Goal: Transaction & Acquisition: Purchase product/service

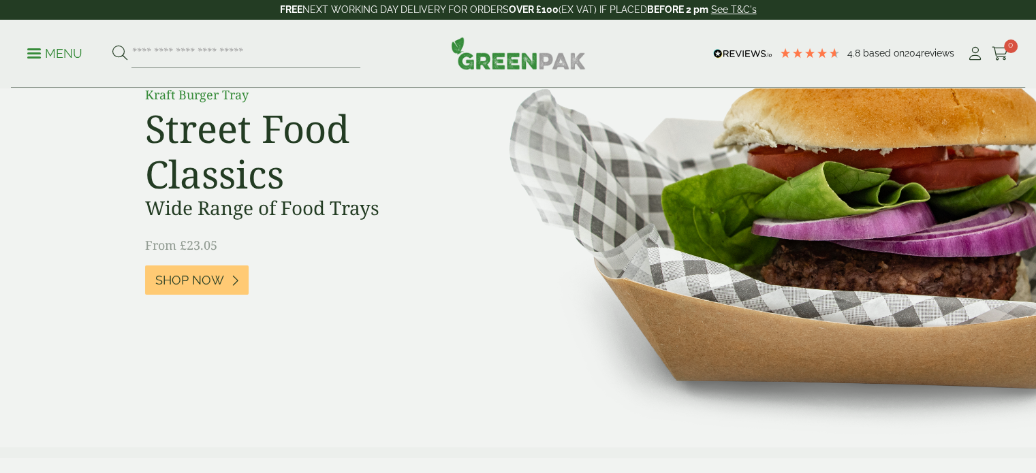
click at [30, 51] on p "Menu" at bounding box center [54, 54] width 55 height 16
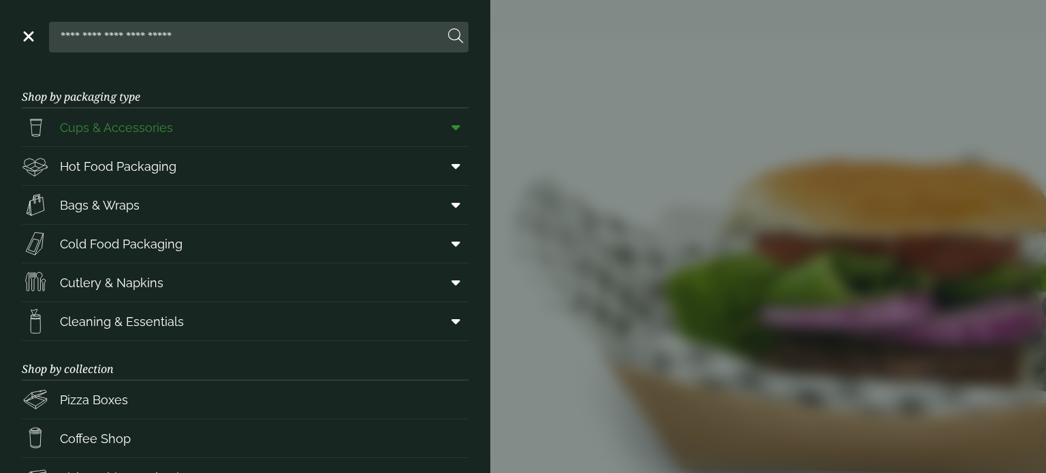
click at [452, 124] on icon at bounding box center [456, 128] width 9 height 14
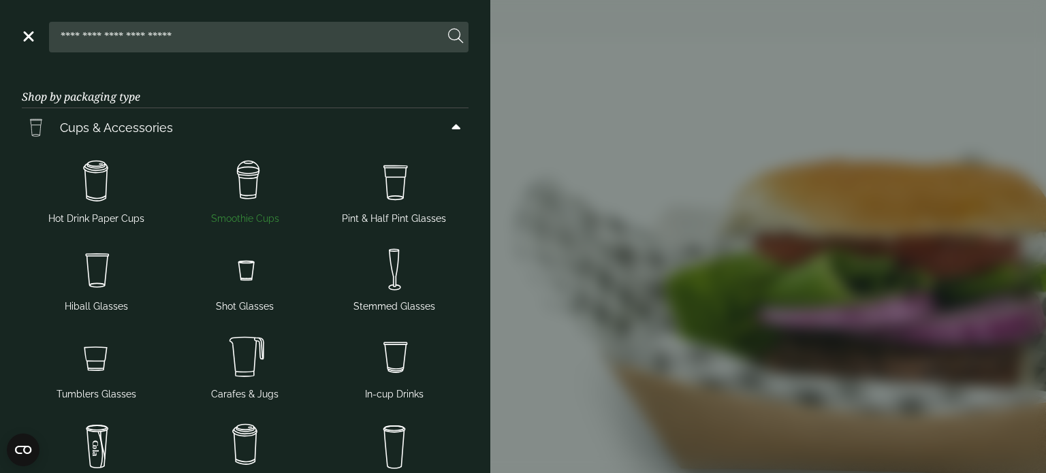
click at [238, 179] on img at bounding box center [245, 182] width 138 height 54
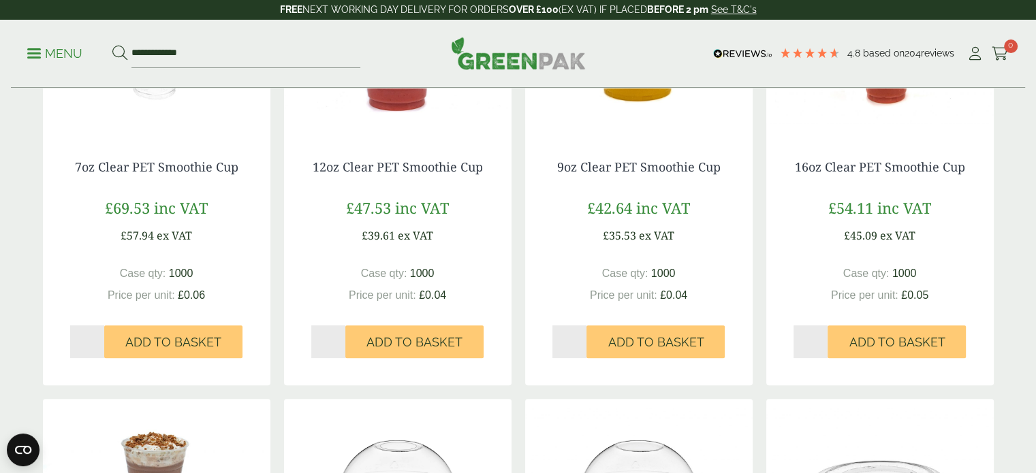
scroll to position [341, 0]
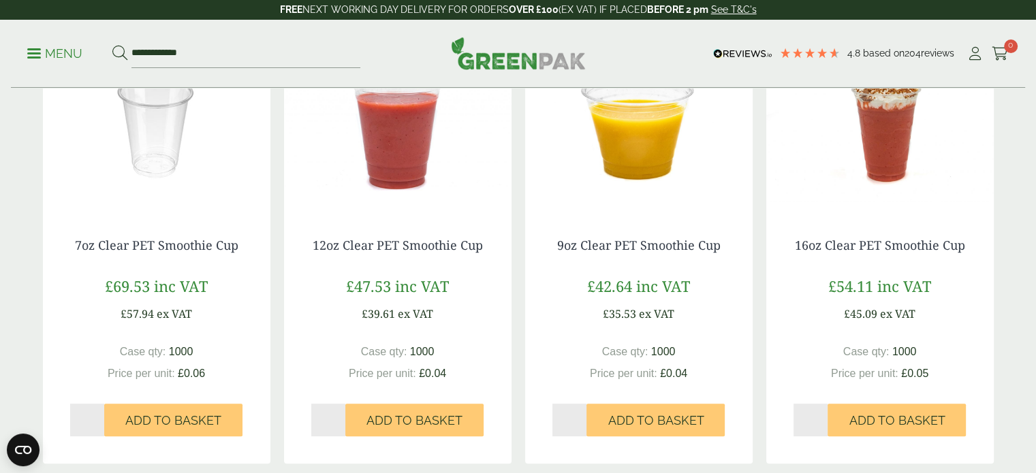
click at [151, 155] on img at bounding box center [156, 126] width 227 height 170
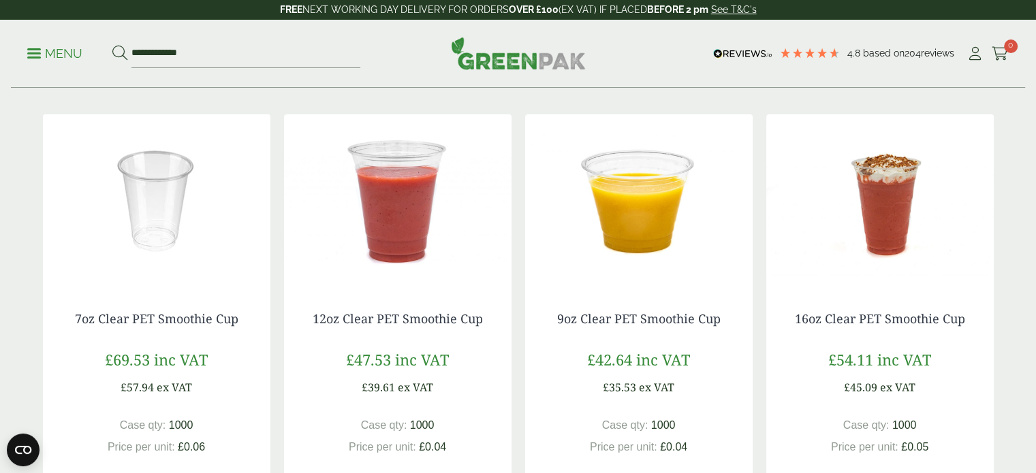
scroll to position [272, 0]
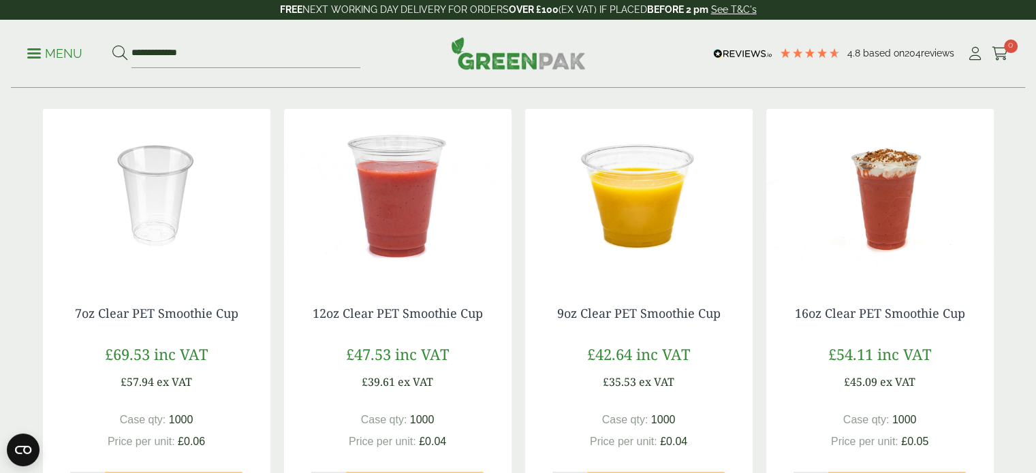
click at [648, 223] on img at bounding box center [638, 194] width 227 height 170
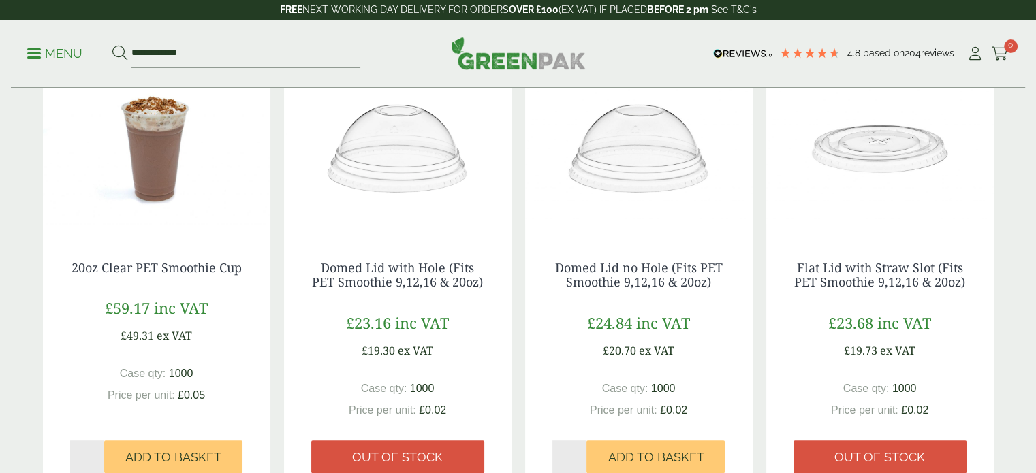
scroll to position [749, 0]
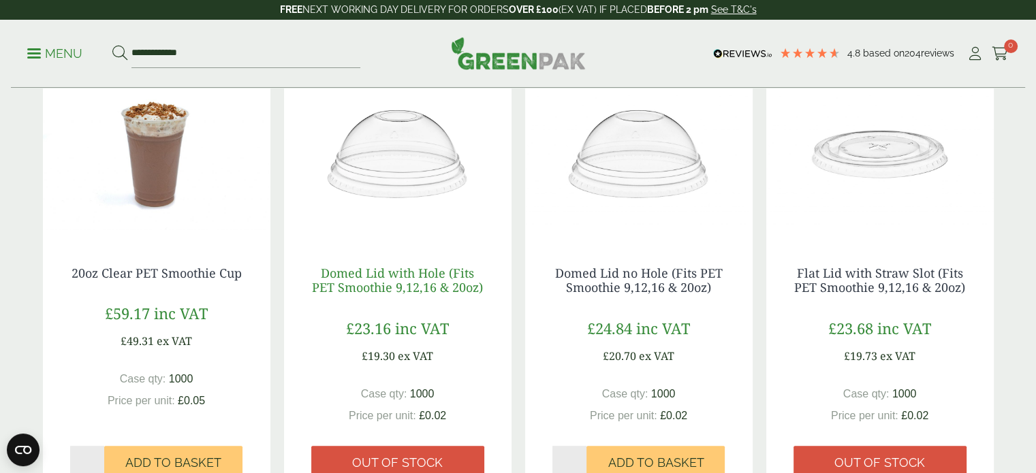
click at [412, 277] on link "Domed Lid with Hole (Fits PET Smoothie 9,12,16 & 20oz)" at bounding box center [397, 280] width 171 height 31
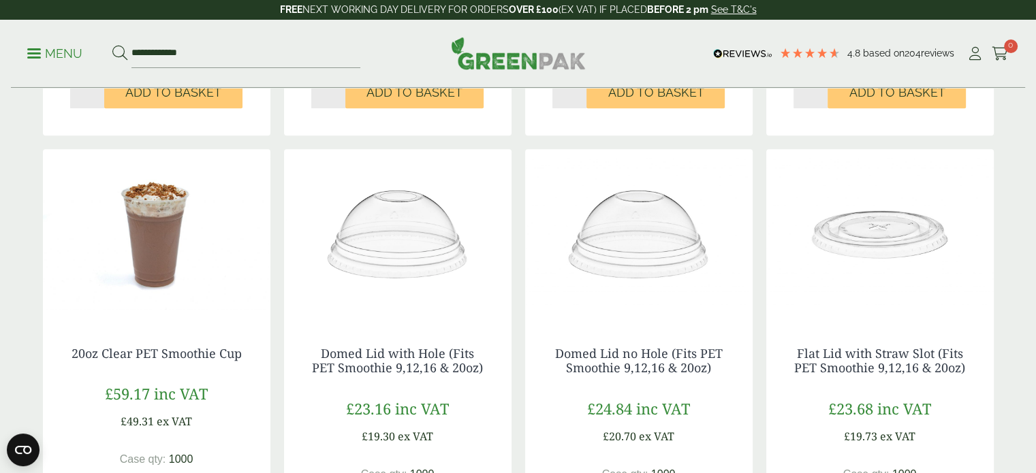
scroll to position [681, 0]
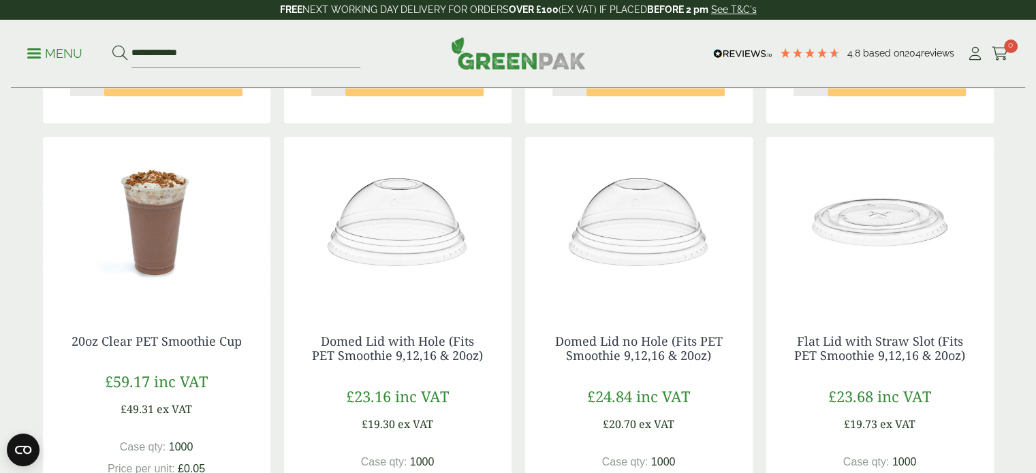
click at [874, 219] on img at bounding box center [879, 222] width 227 height 170
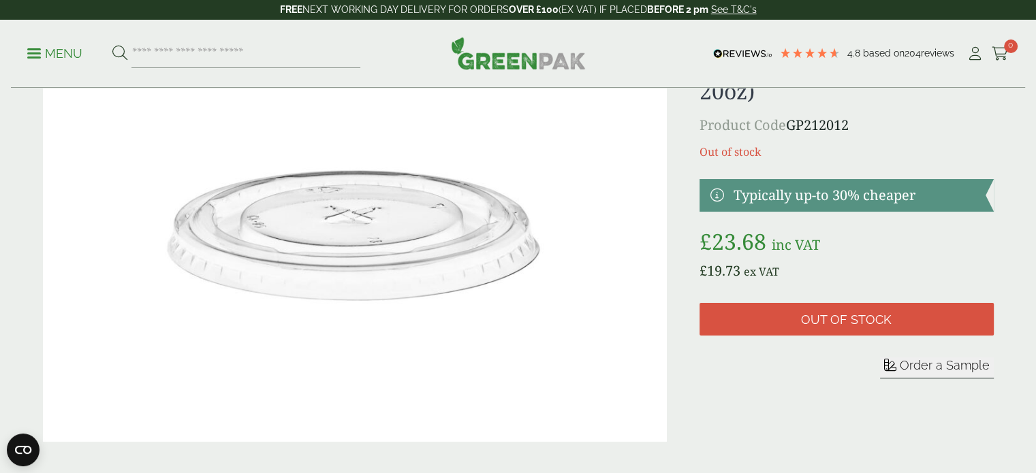
scroll to position [136, 0]
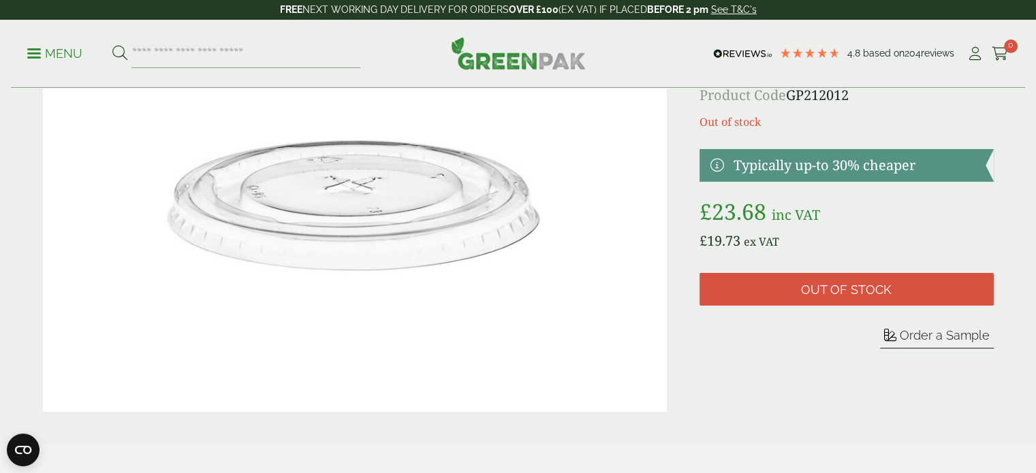
click at [327, 189] on img at bounding box center [355, 204] width 625 height 416
